Goal: Task Accomplishment & Management: Use online tool/utility

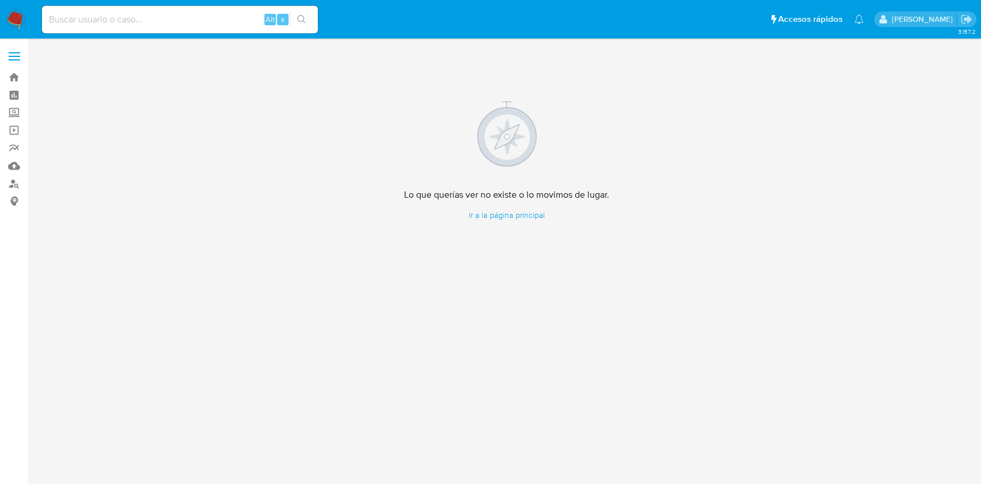
click at [18, 21] on img at bounding box center [16, 20] width 20 height 20
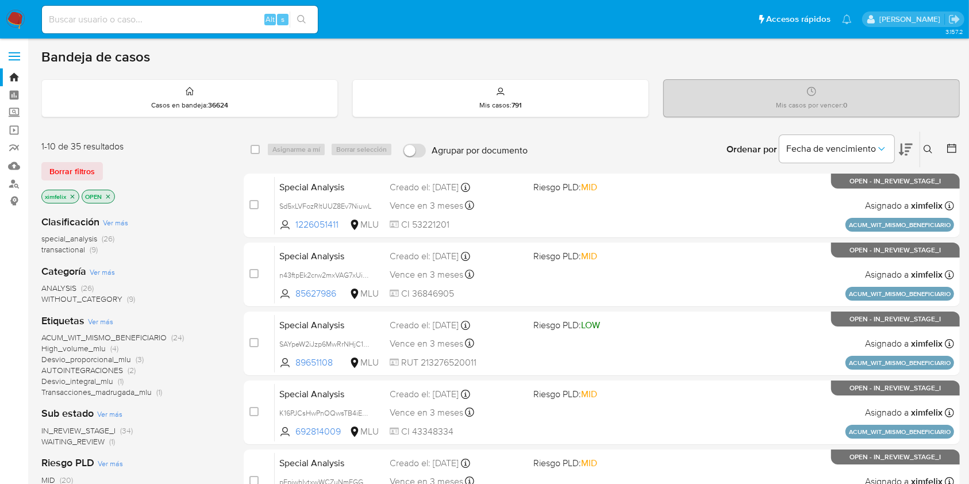
click at [90, 442] on span "WAITING_REVIEW" at bounding box center [72, 441] width 63 height 11
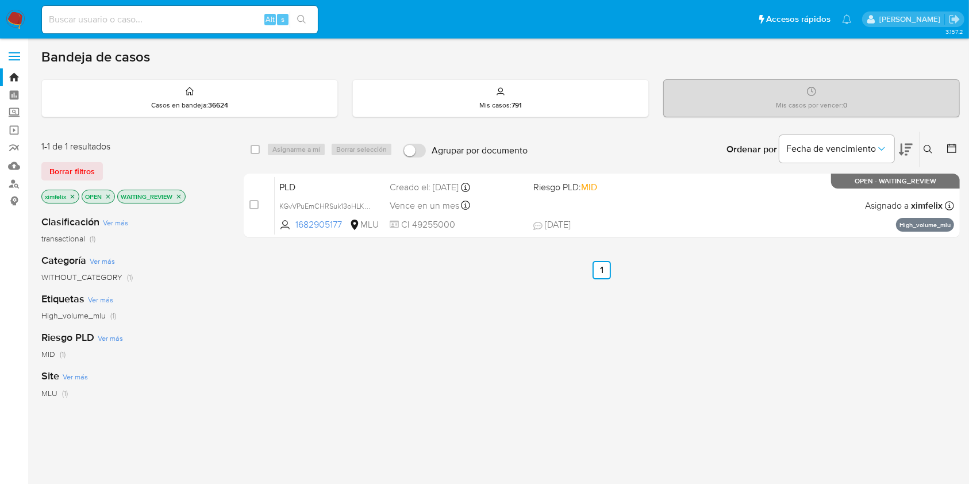
click at [285, 363] on div "select-all-cases-checkbox Asignarme a mí Borrar selección Agrupar por documento…" at bounding box center [602, 391] width 716 height 521
click at [854, 433] on div "select-all-cases-checkbox Asignarme a mí Borrar selección Agrupar por documento…" at bounding box center [602, 391] width 716 height 521
